Goal: Information Seeking & Learning: Learn about a topic

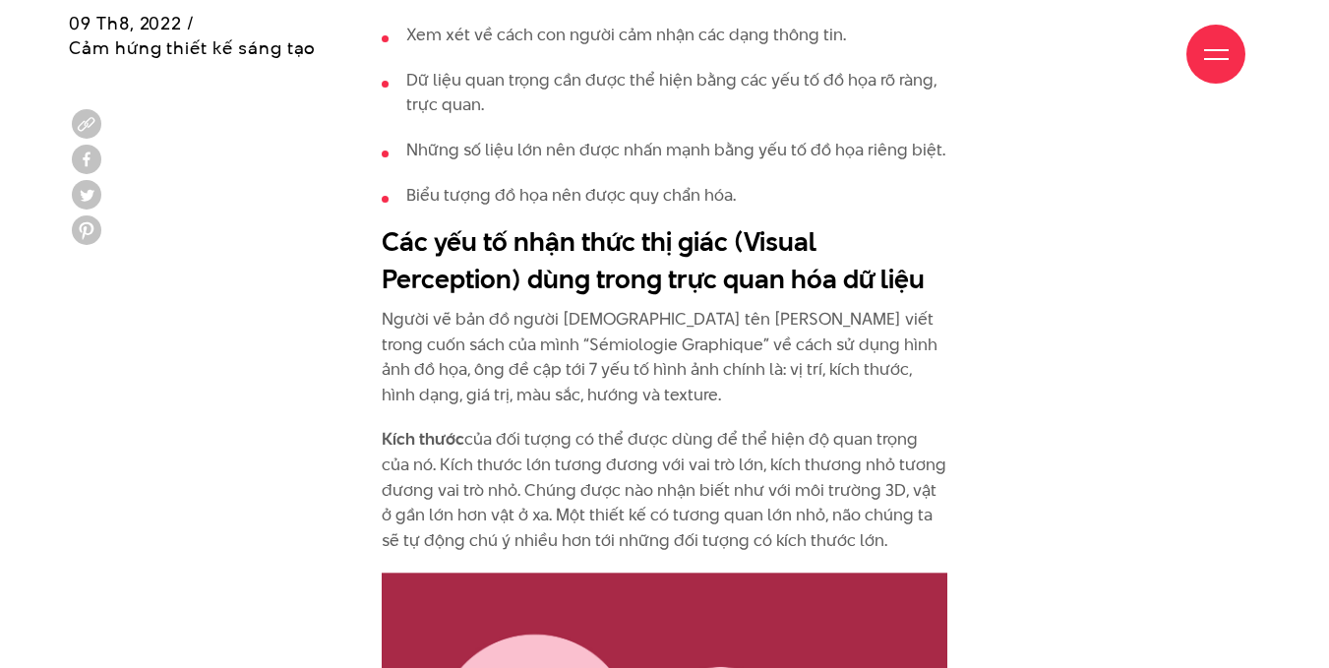
scroll to position [2558, 0]
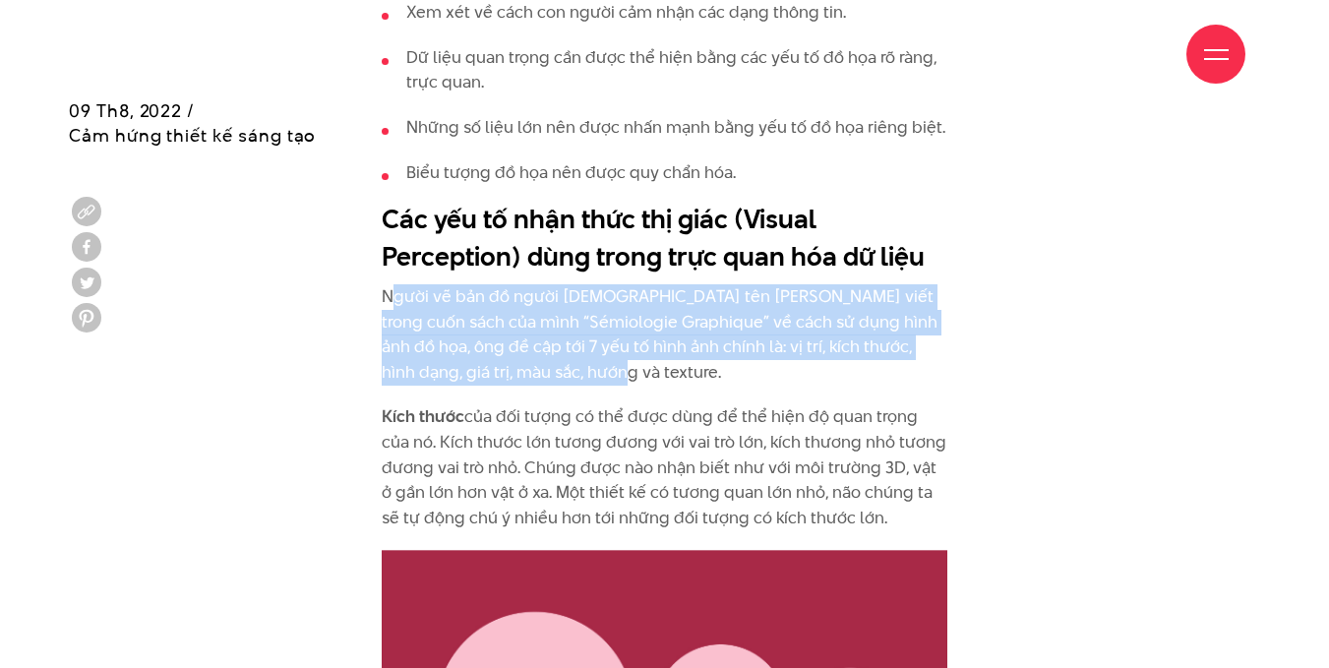
drag, startPoint x: 391, startPoint y: 228, endPoint x: 720, endPoint y: 299, distance: 337.1
click at [720, 299] on p "Người vẽ bản đồ người [DEMOGRAPHIC_DATA] tên [PERSON_NAME] viết trong cuốn sách…" at bounding box center [665, 334] width 567 height 100
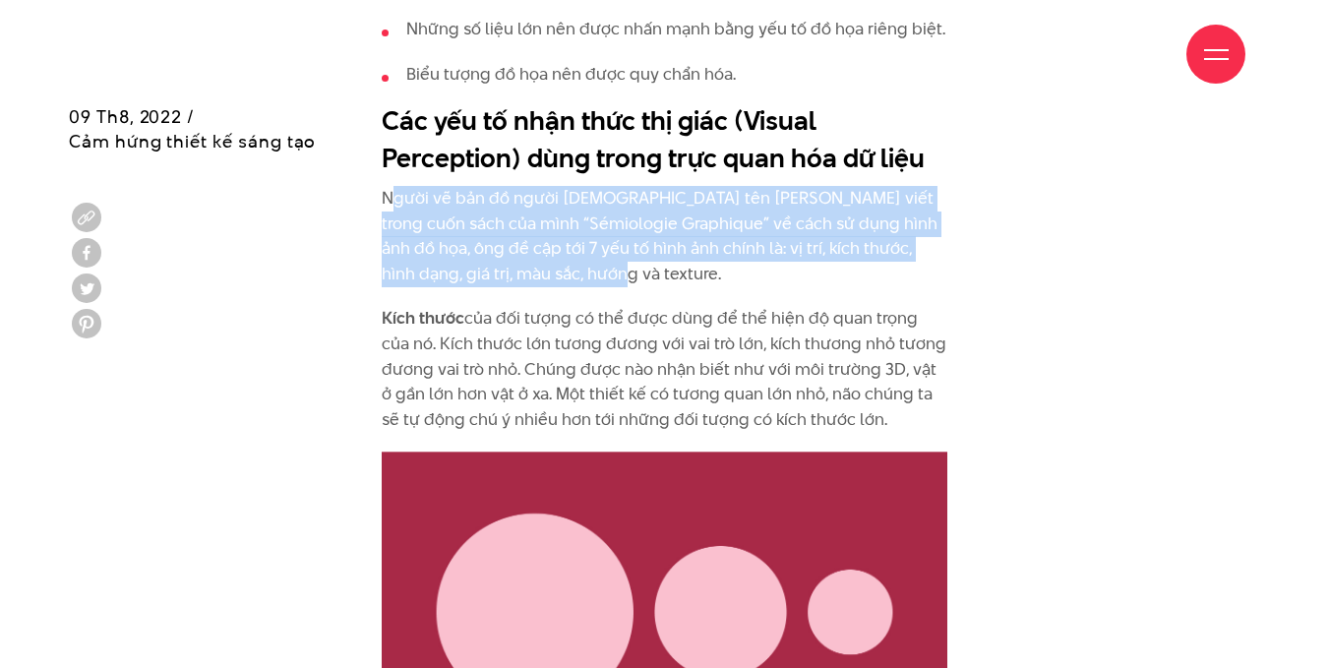
scroll to position [2755, 0]
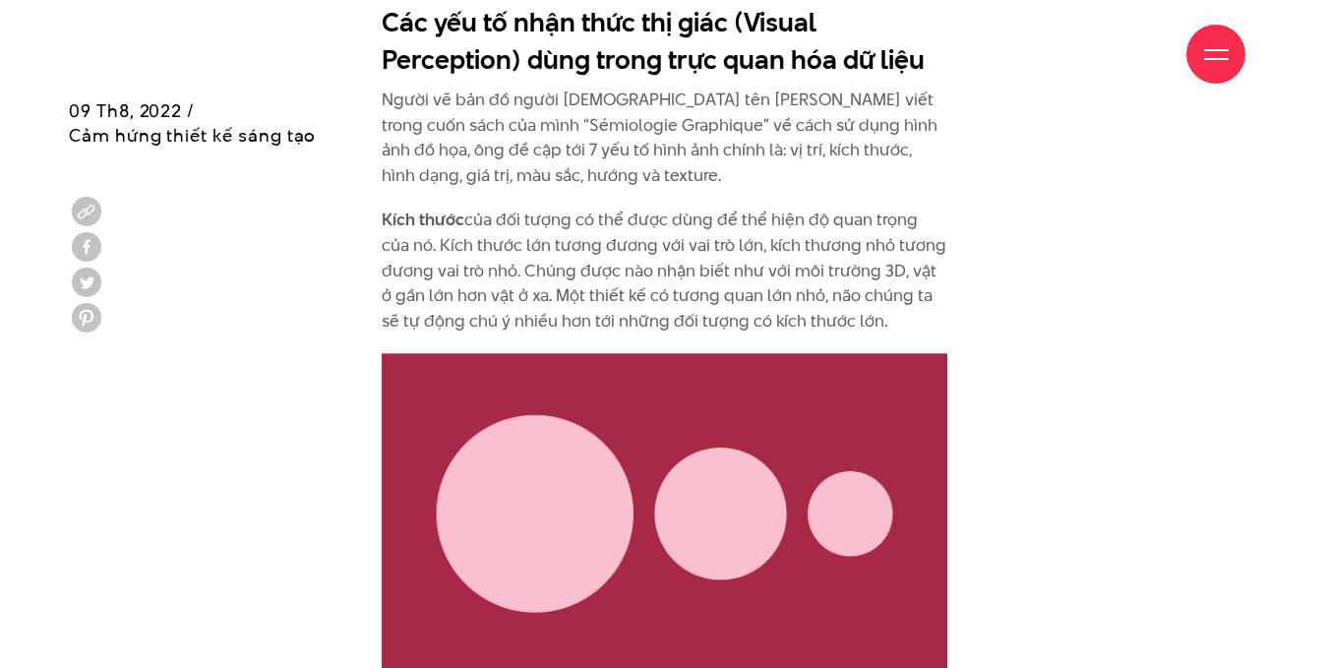
click at [455, 208] on p "Kích thước của đối tượng có thể được dùng để thể hiện độ quan trọng của nó. Kíc…" at bounding box center [665, 271] width 567 height 126
drag, startPoint x: 383, startPoint y: 160, endPoint x: 886, endPoint y: 272, distance: 515.8
click at [886, 272] on p "Kích thước của đối tượng có thể được dùng để thể hiện độ quan trọng của nó. Kíc…" at bounding box center [665, 271] width 567 height 126
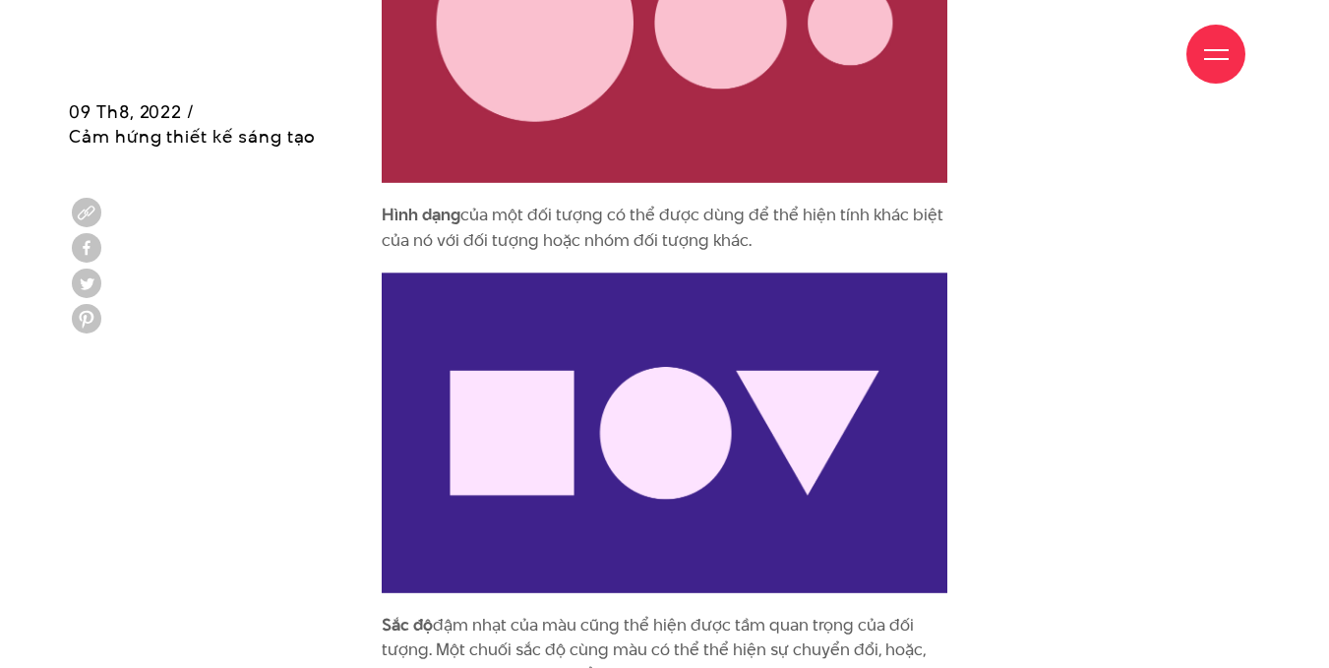
scroll to position [3246, 0]
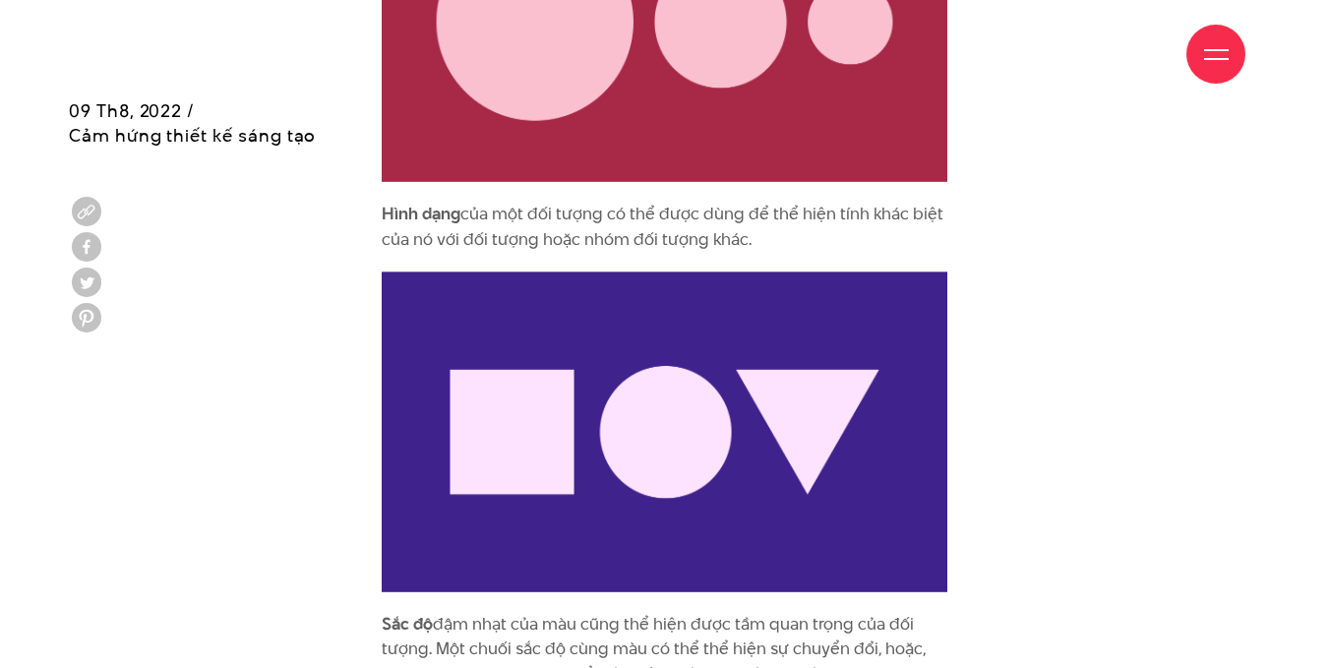
drag, startPoint x: 398, startPoint y: 158, endPoint x: 847, endPoint y: 187, distance: 449.5
click at [847, 202] on p "Hình dạng của một đối tượng có thể được dùng để thể hiện tính khác biệt của nó …" at bounding box center [665, 227] width 567 height 50
click at [842, 202] on p "Hình dạng của một đối tượng có thể được dùng để thể hiện tính khác biệt của nó …" at bounding box center [665, 227] width 567 height 50
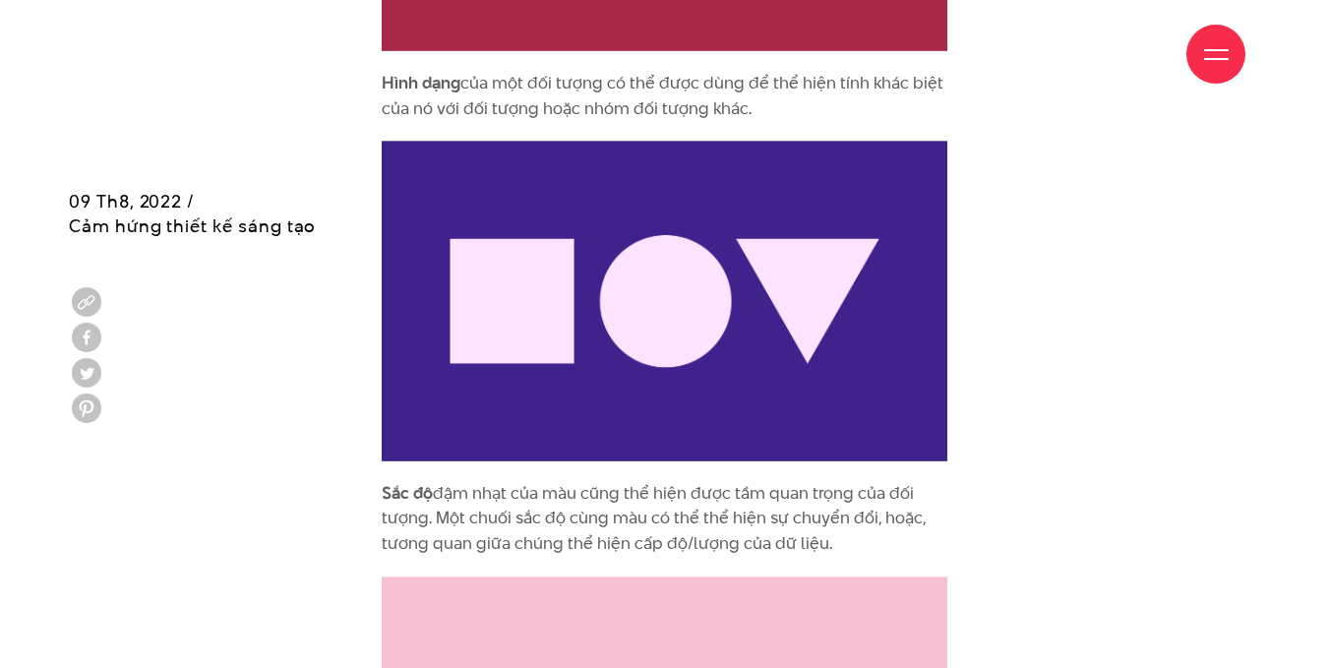
scroll to position [3542, 0]
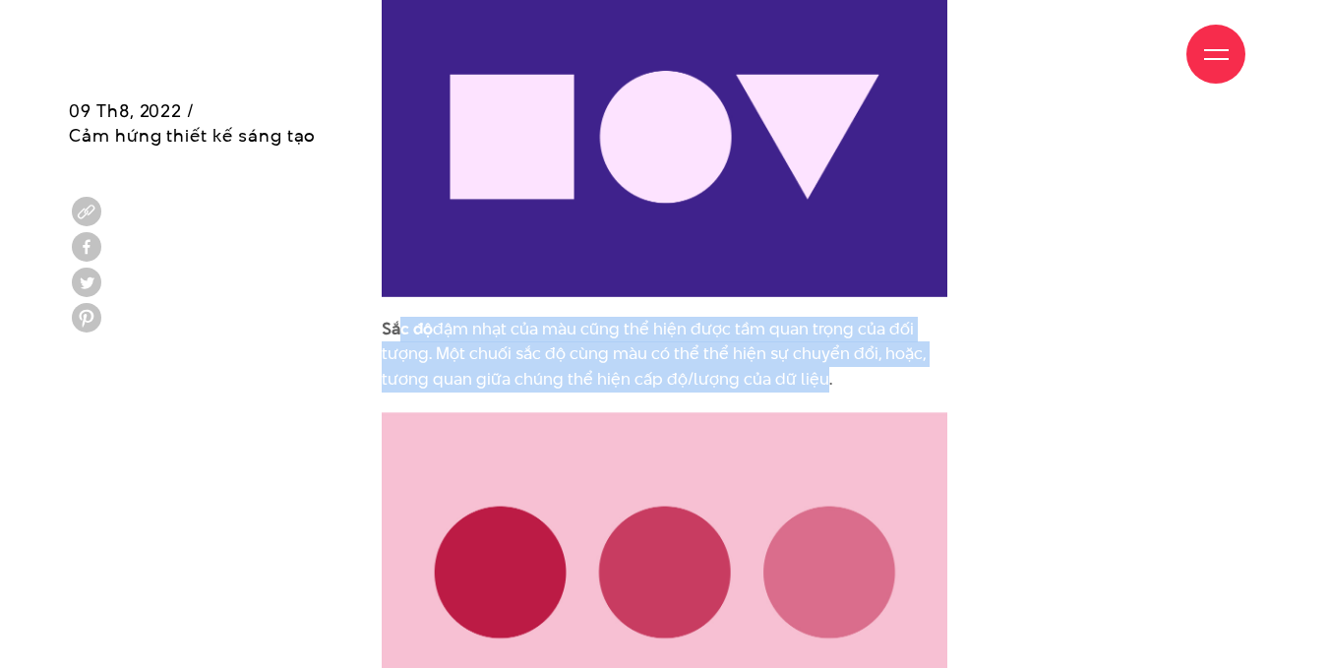
drag, startPoint x: 399, startPoint y: 267, endPoint x: 807, endPoint y: 309, distance: 409.5
click at [807, 317] on p "Sắc độ đậm nhạt của màu cũng thể hiện được tầm quan trọng của đối tượng. Một ch…" at bounding box center [665, 355] width 567 height 76
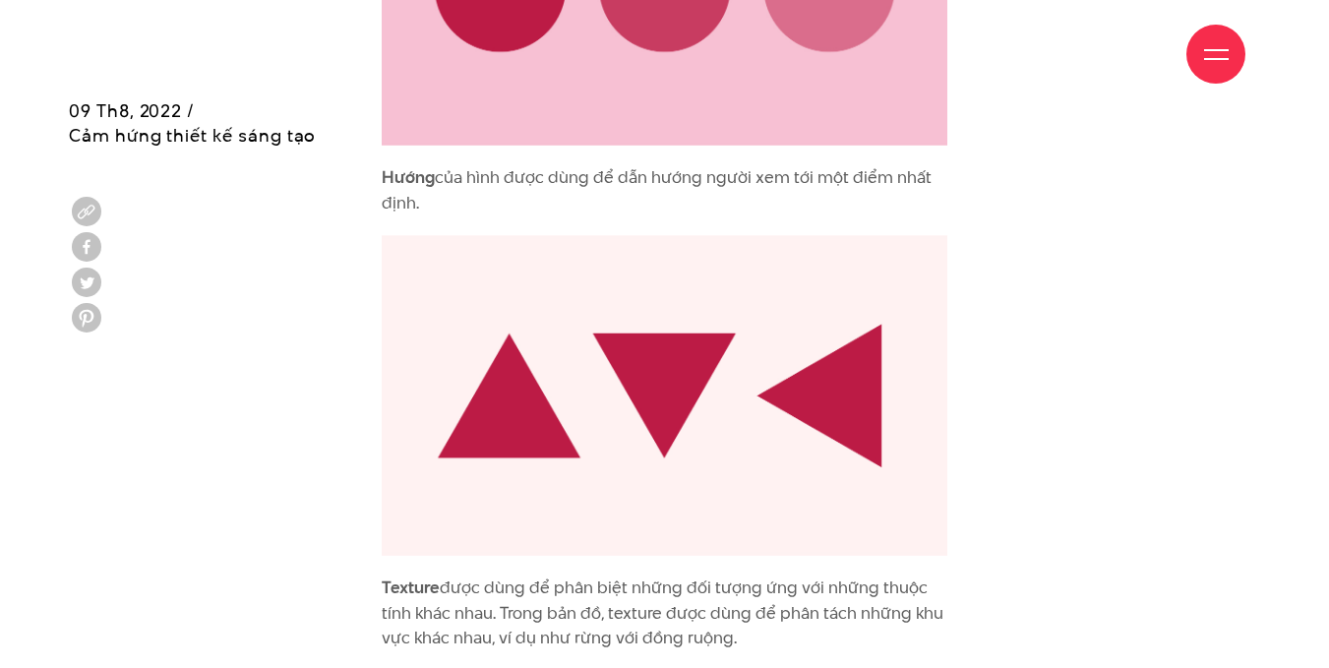
scroll to position [4132, 0]
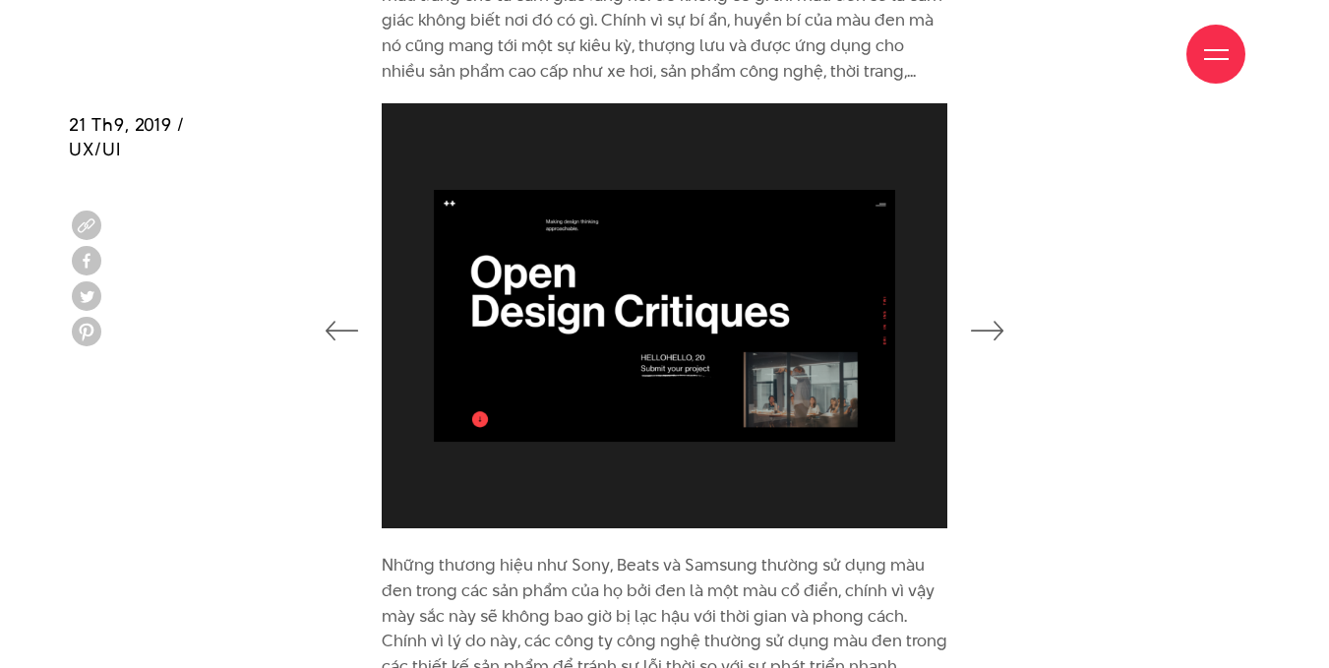
scroll to position [10428, 0]
